Goal: Use online tool/utility: Utilize a website feature to perform a specific function

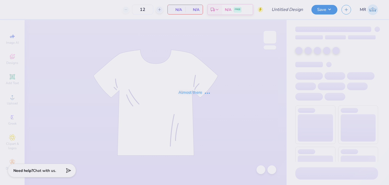
type input "axo block tee"
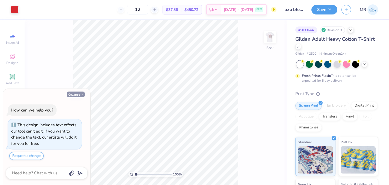
click at [74, 93] on button "Collapse" at bounding box center [76, 95] width 18 height 6
type textarea "x"
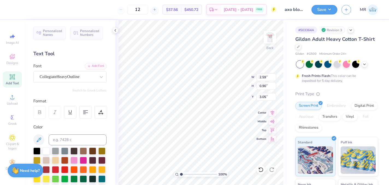
type input "4.50"
type textarea "AXO x PiLam"
click at [273, 113] on icon at bounding box center [273, 111] width 8 height 7
type input "7.64"
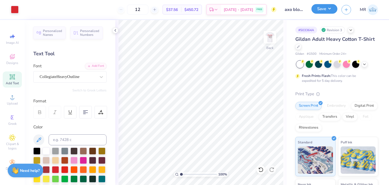
click at [331, 9] on button "Save" at bounding box center [325, 9] width 26 height 10
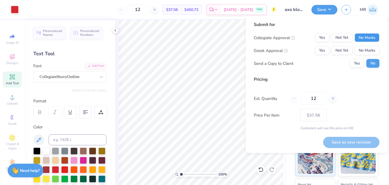
click at [362, 39] on button "No Marks" at bounding box center [367, 37] width 25 height 9
click at [325, 50] on button "Yes" at bounding box center [322, 50] width 14 height 9
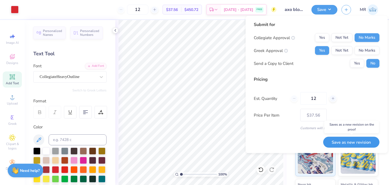
click at [353, 141] on button "Save as new revision" at bounding box center [351, 141] width 56 height 11
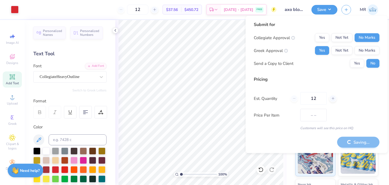
type input "$37.56"
click at [116, 30] on icon at bounding box center [115, 30] width 4 height 4
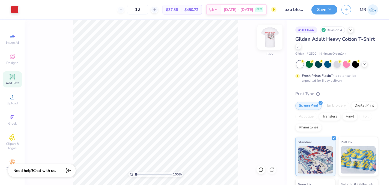
click at [274, 37] on img at bounding box center [270, 37] width 22 height 22
click at [337, 65] on div at bounding box center [337, 63] width 7 height 7
click at [271, 35] on img at bounding box center [270, 37] width 22 height 22
click at [270, 41] on img at bounding box center [270, 37] width 22 height 22
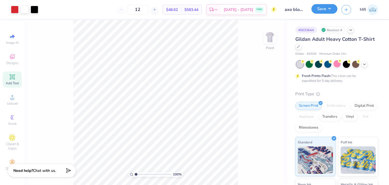
click at [329, 10] on button "Save" at bounding box center [325, 9] width 26 height 10
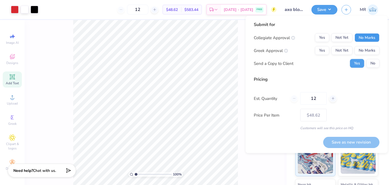
click at [363, 37] on button "No Marks" at bounding box center [367, 37] width 25 height 9
click at [327, 48] on button "Yes" at bounding box center [322, 50] width 14 height 9
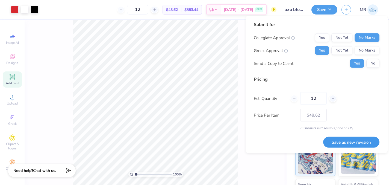
click at [350, 145] on button "Save as new revision" at bounding box center [351, 141] width 56 height 11
type input "$48.62"
